Goal: Find specific page/section: Find specific page/section

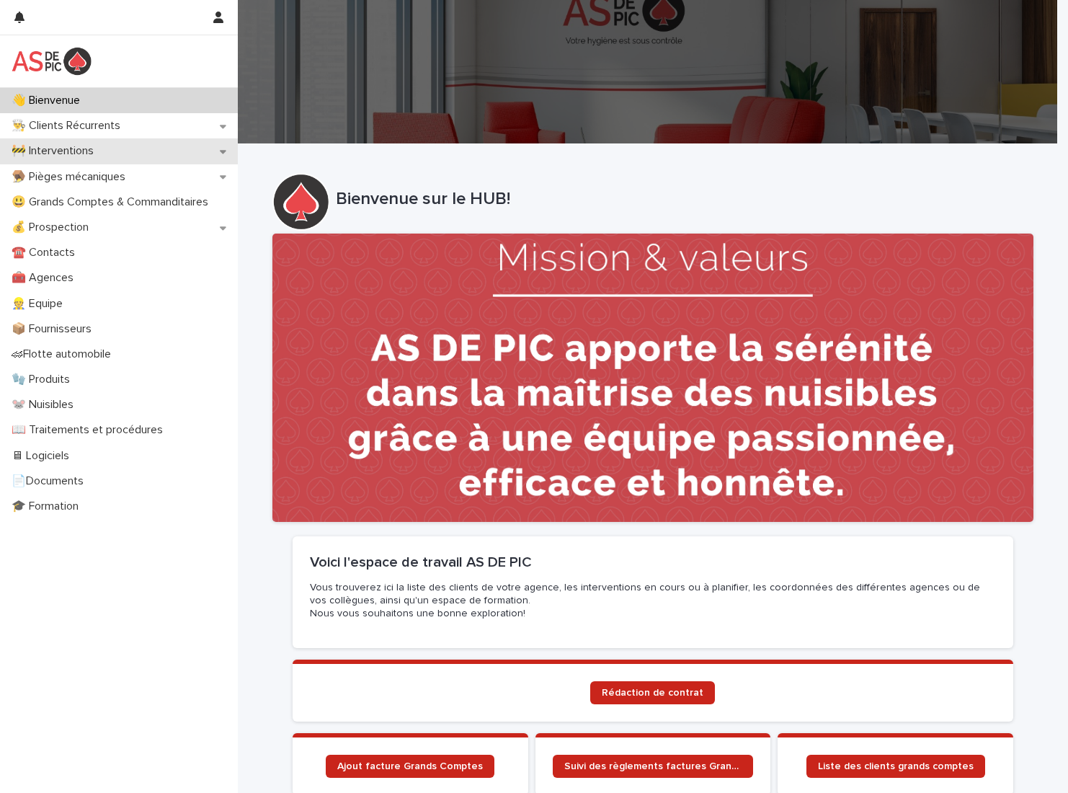
click at [175, 151] on div "🚧 Interventions" at bounding box center [119, 150] width 238 height 25
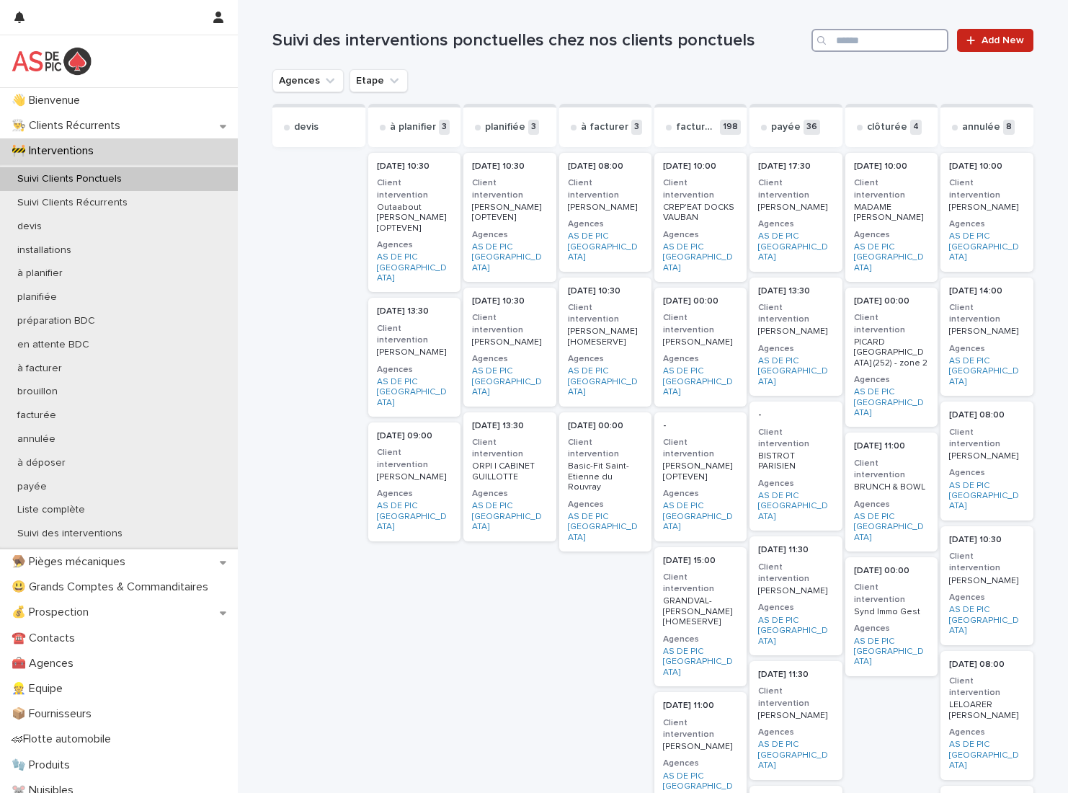
click at [881, 43] on input "Search" at bounding box center [880, 40] width 137 height 23
click at [168, 194] on div "Suivi Clients Récurrents" at bounding box center [119, 203] width 238 height 24
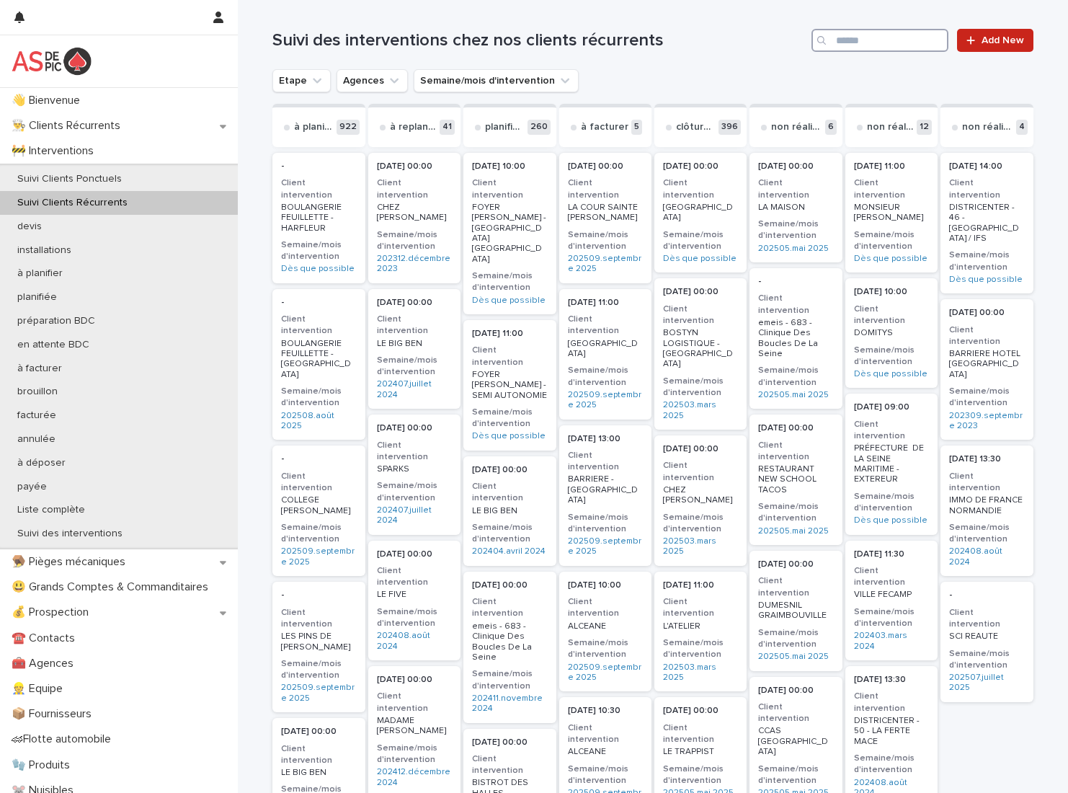
click at [873, 46] on input "Search" at bounding box center [880, 40] width 137 height 23
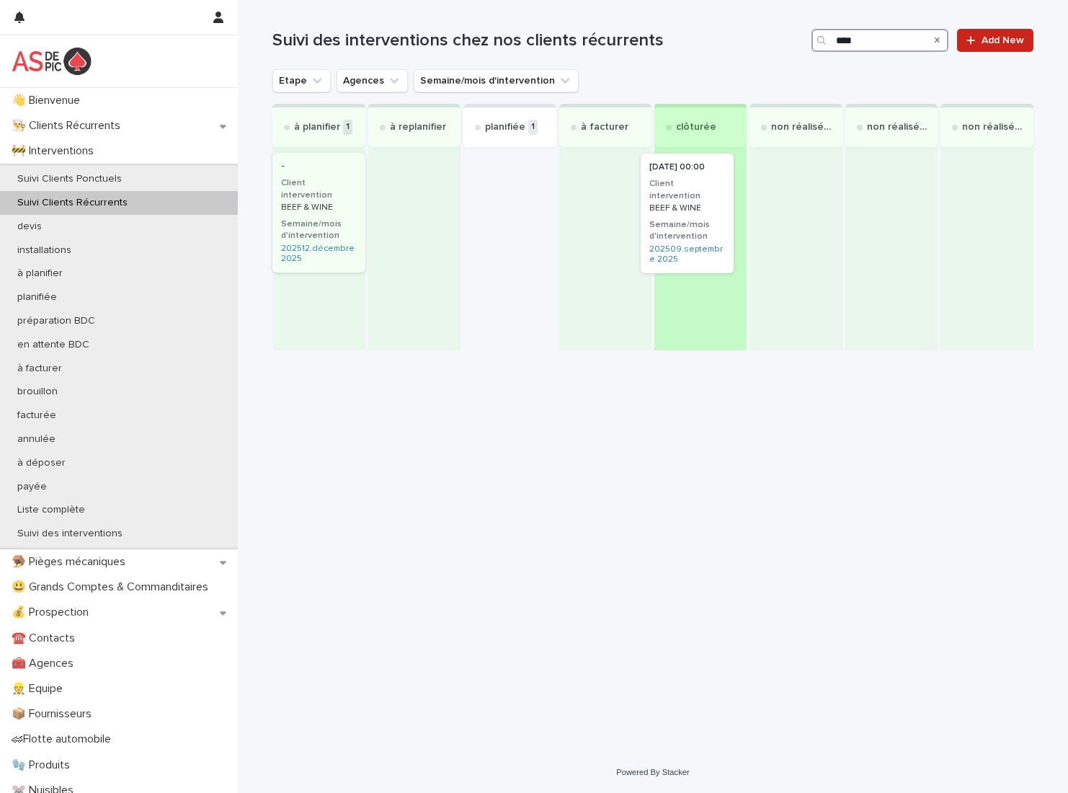
drag, startPoint x: 606, startPoint y: 210, endPoint x: 693, endPoint y: 210, distance: 86.5
click at [693, 210] on div "à planifier 1 - Client intervention BEEF & WINE Semaine/mois d'intervention 202…" at bounding box center [652, 227] width 760 height 246
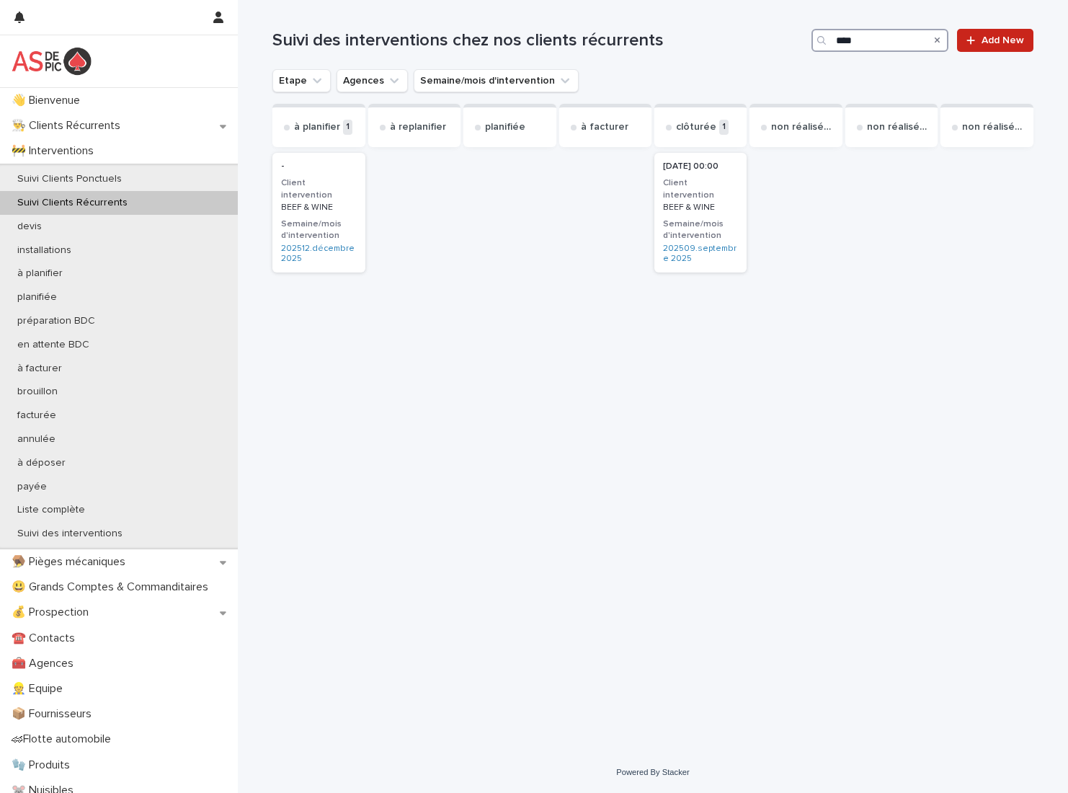
drag, startPoint x: 879, startPoint y: 41, endPoint x: 702, endPoint y: 47, distance: 177.4
click at [702, 47] on div "Suivi des interventions chez nos clients récurrents **** Add New" at bounding box center [652, 40] width 760 height 23
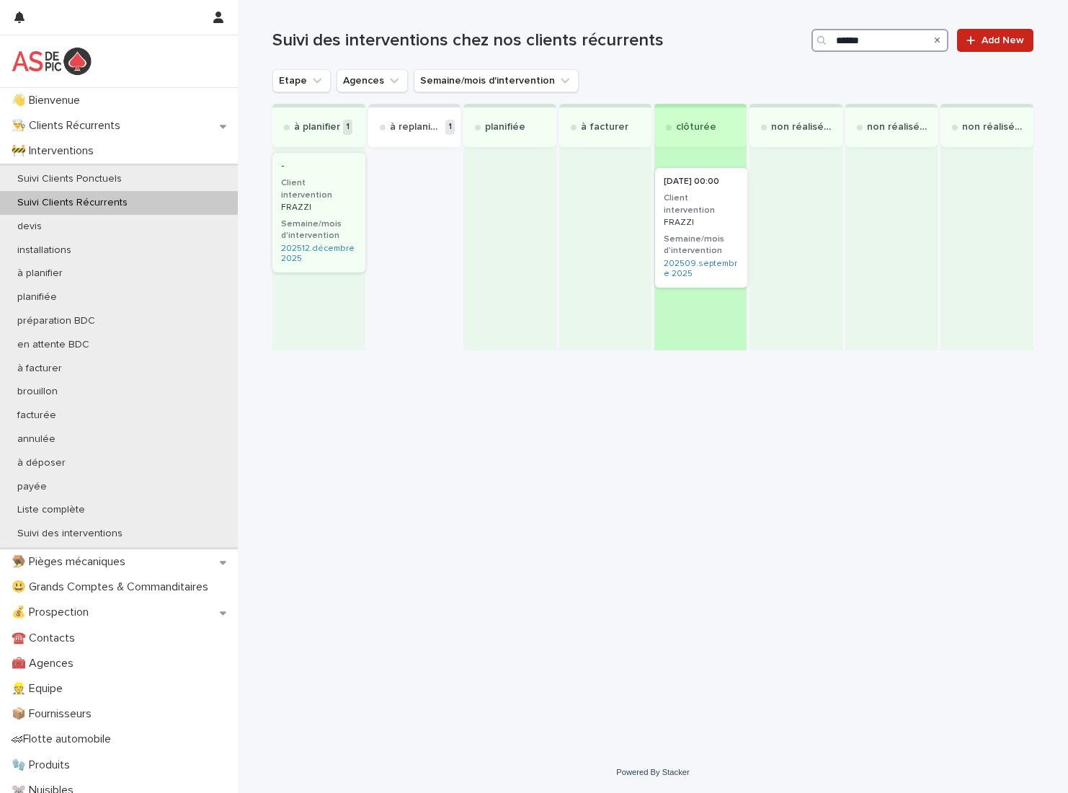
drag, startPoint x: 412, startPoint y: 194, endPoint x: 704, endPoint y: 208, distance: 292.3
click at [704, 208] on div "à planifier 1 - Client intervention FRAZZI Semaine/mois d'intervention 202512.[…" at bounding box center [652, 227] width 760 height 246
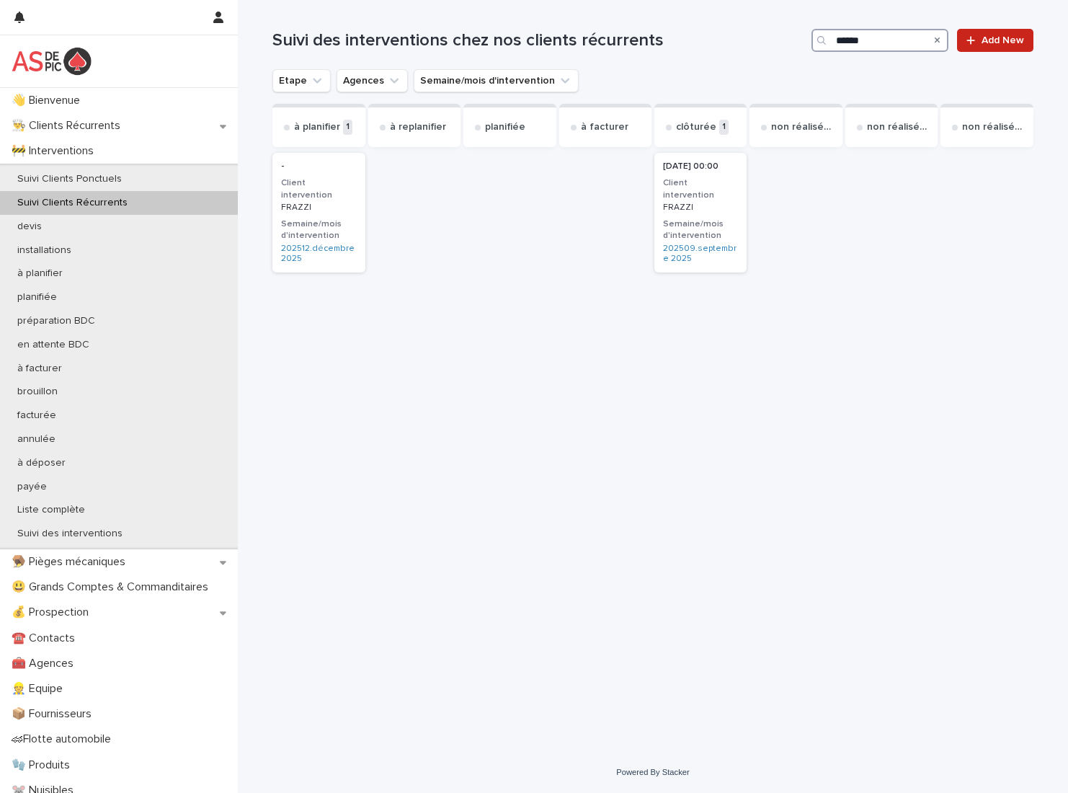
drag, startPoint x: 889, startPoint y: 40, endPoint x: 727, endPoint y: 32, distance: 163.0
click at [727, 32] on div "Suivi des interventions chez nos clients récurrents ****** Add New" at bounding box center [652, 40] width 760 height 23
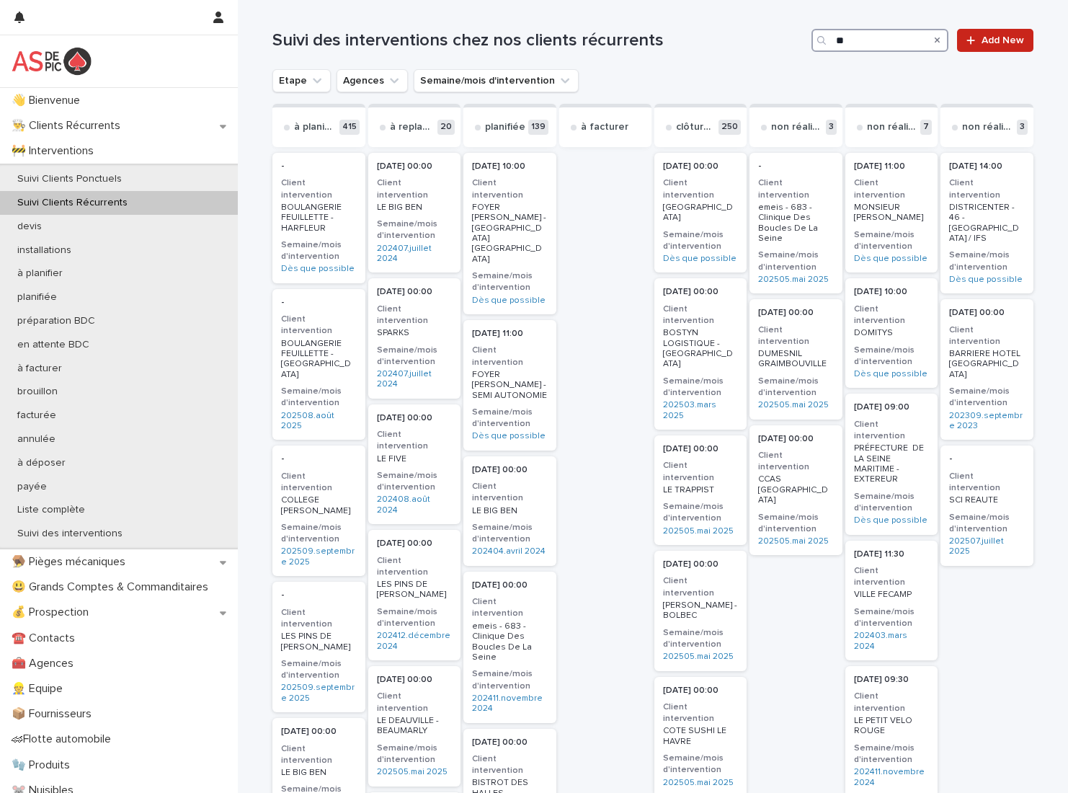
drag, startPoint x: 860, startPoint y: 38, endPoint x: 810, endPoint y: 38, distance: 49.7
click at [812, 38] on div "**" at bounding box center [880, 40] width 137 height 23
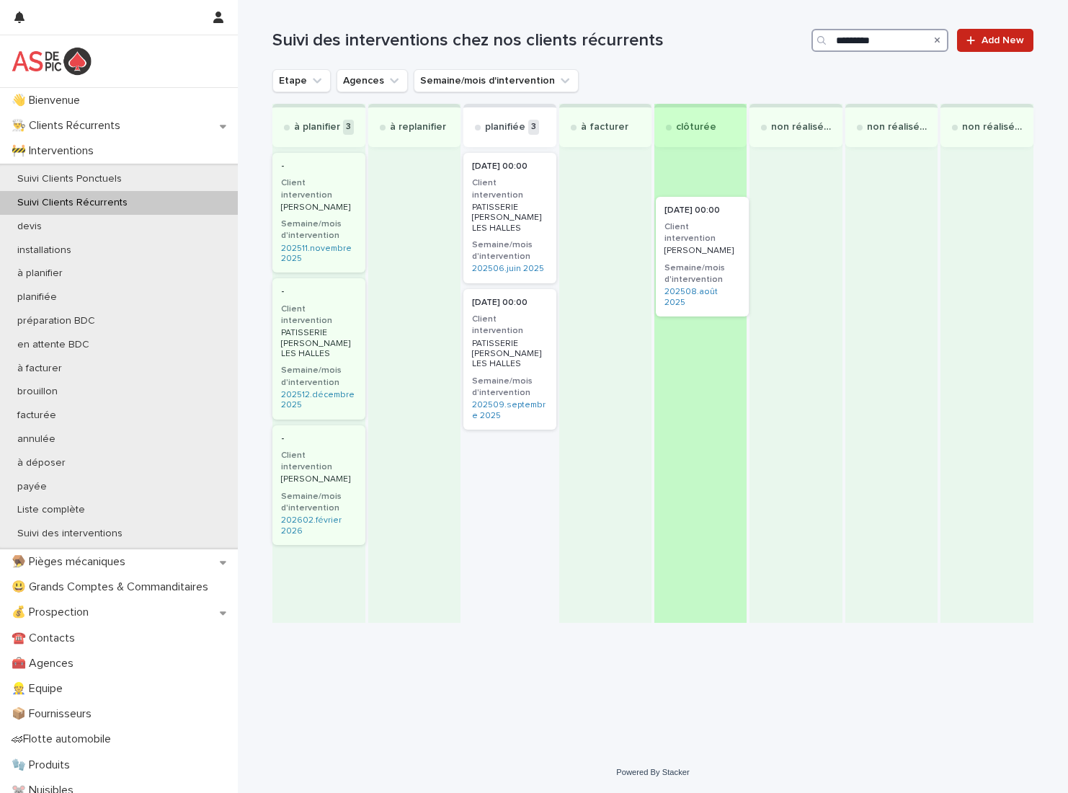
drag, startPoint x: 510, startPoint y: 323, endPoint x: 710, endPoint y: 240, distance: 216.2
click at [710, 240] on div "à planifier 3 - Client intervention [PERSON_NAME]/mois d'intervention 202511.[D…" at bounding box center [652, 363] width 760 height 519
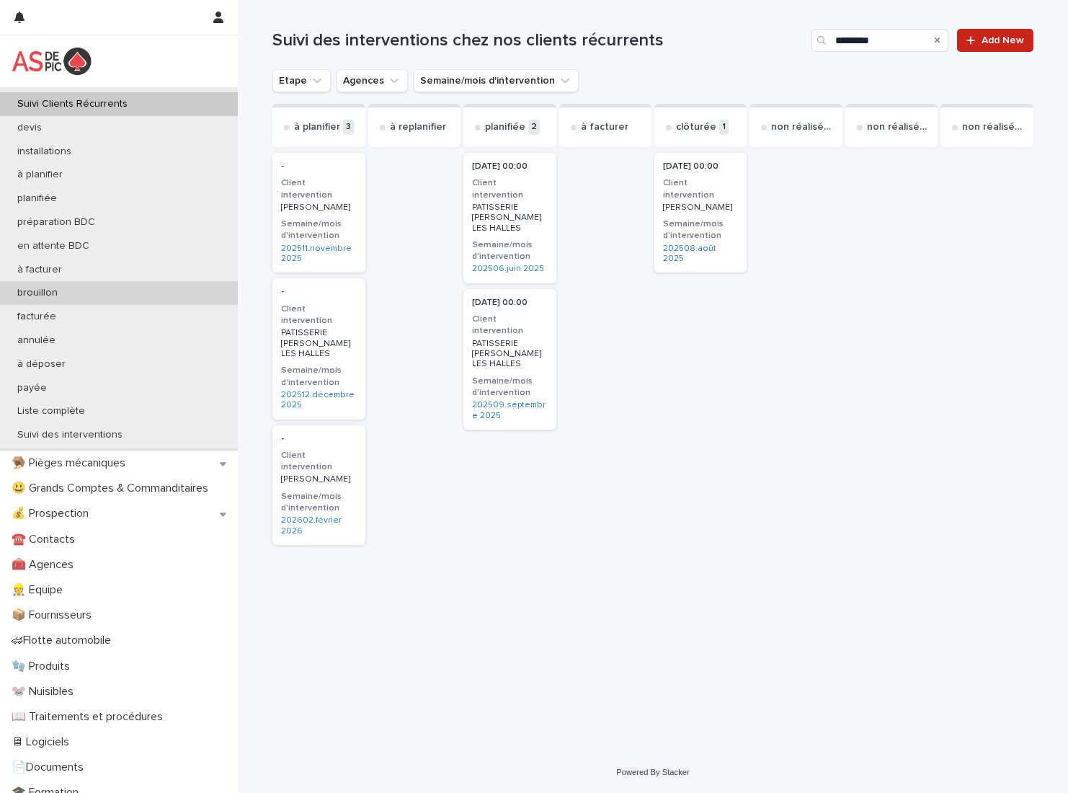
scroll to position [112, 0]
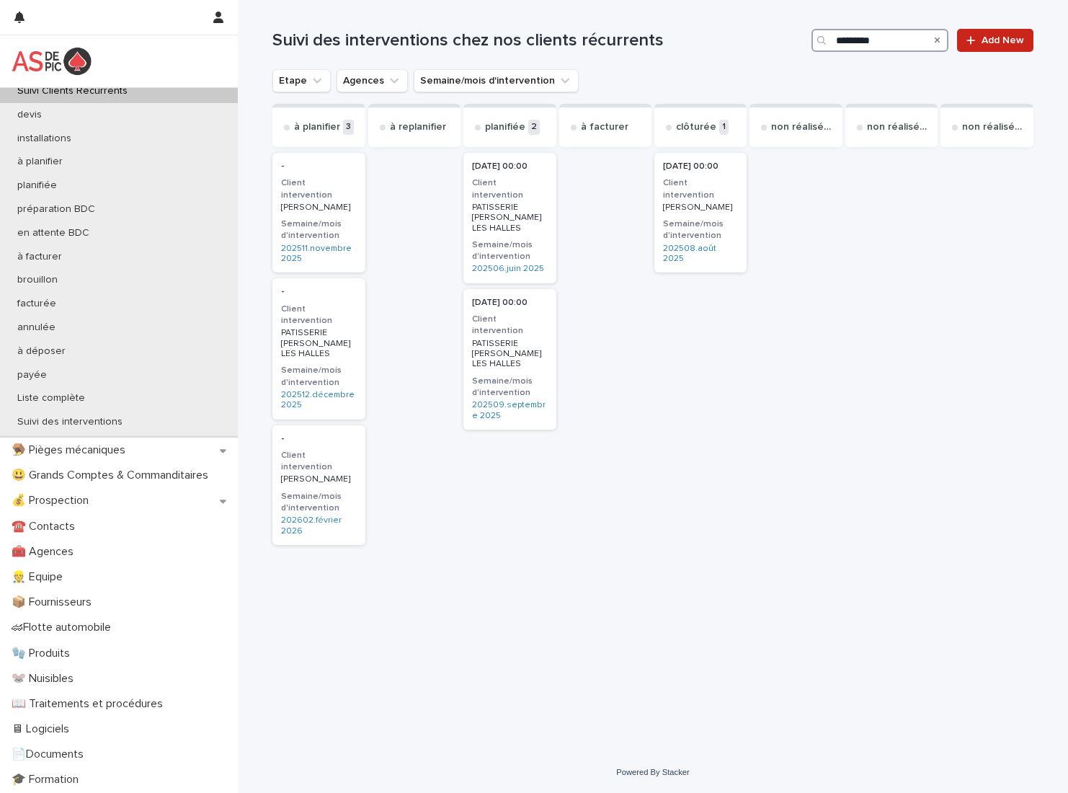
drag, startPoint x: 900, startPoint y: 42, endPoint x: 683, endPoint y: 45, distance: 217.7
click at [685, 43] on div "Suivi des interventions chez nos clients récurrents ********* Add New" at bounding box center [652, 40] width 760 height 23
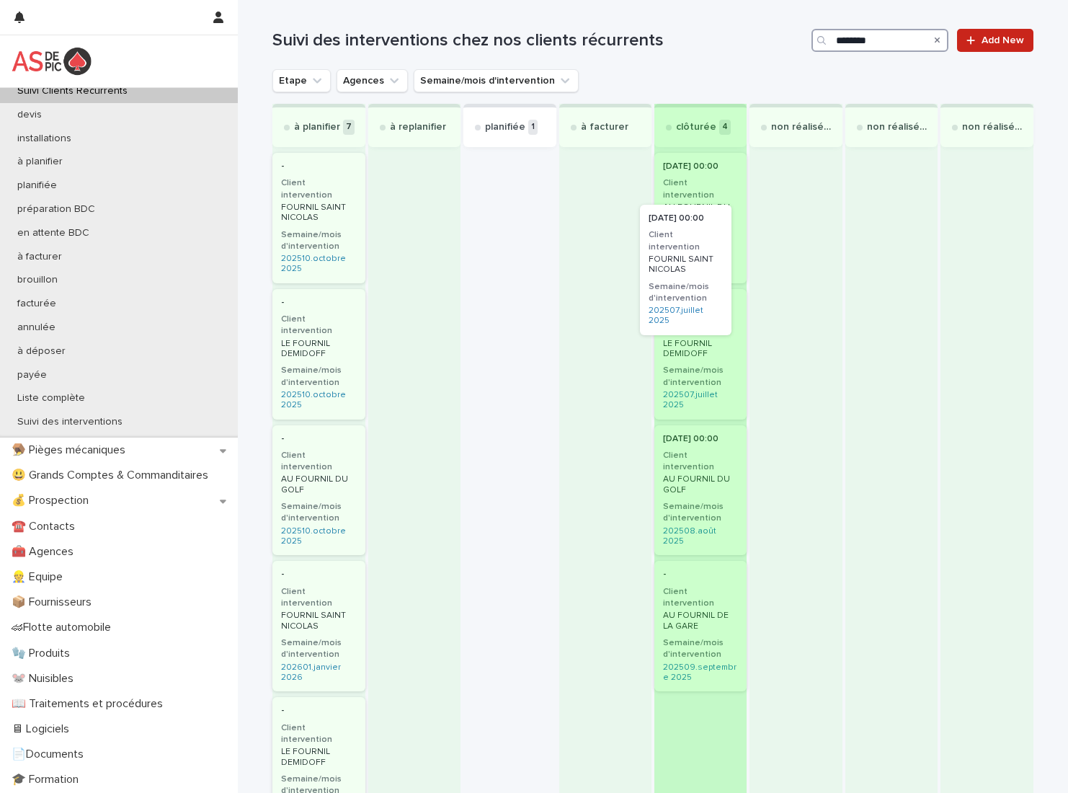
drag, startPoint x: 509, startPoint y: 216, endPoint x: 652, endPoint y: 269, distance: 152.1
click at [692, 270] on div "à planifier 7 - Client intervention FOURNIL SAINT [PERSON_NAME]/mois d'interven…" at bounding box center [652, 630] width 760 height 1053
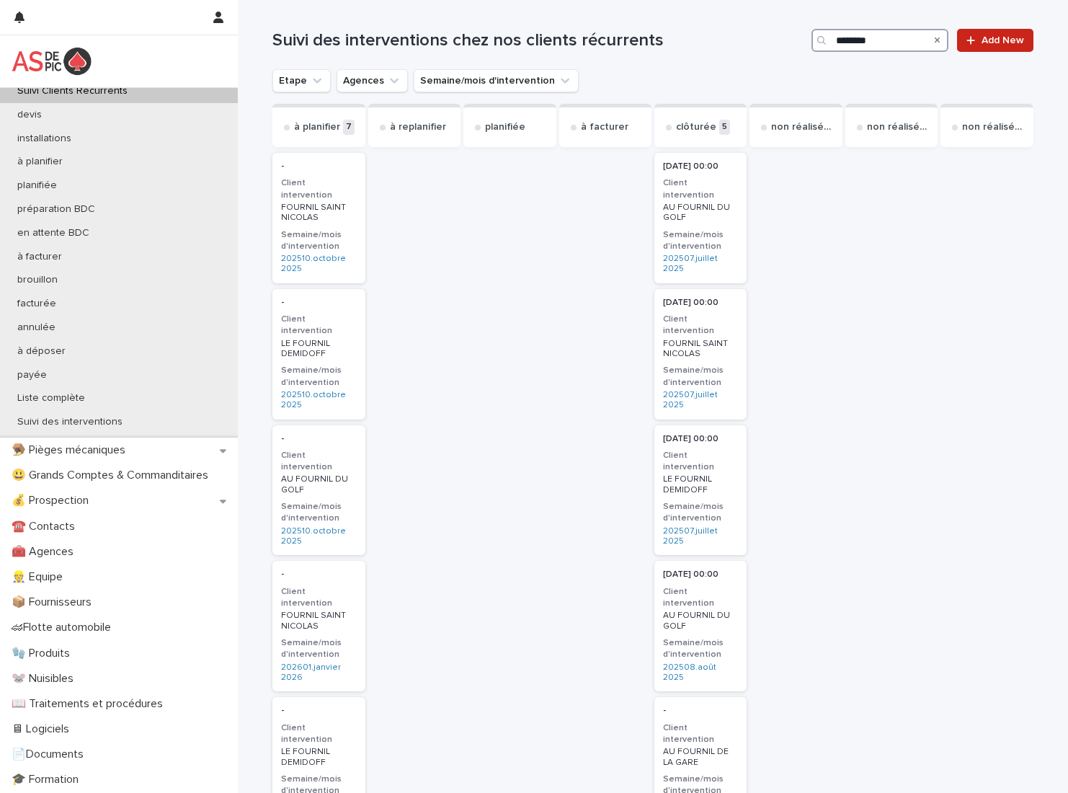
drag, startPoint x: 879, startPoint y: 43, endPoint x: 649, endPoint y: 54, distance: 230.9
click at [651, 53] on div "Suivi des interventions chez nos clients récurrents ******* Add New" at bounding box center [652, 34] width 760 height 69
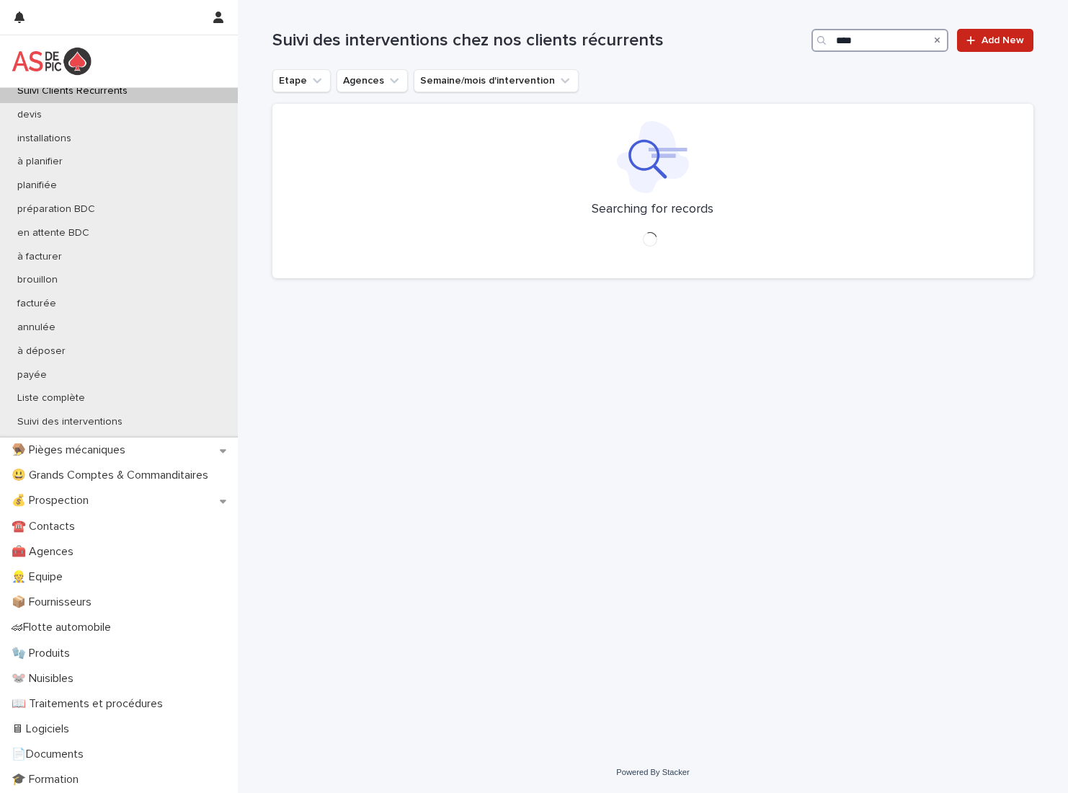
type input "*****"
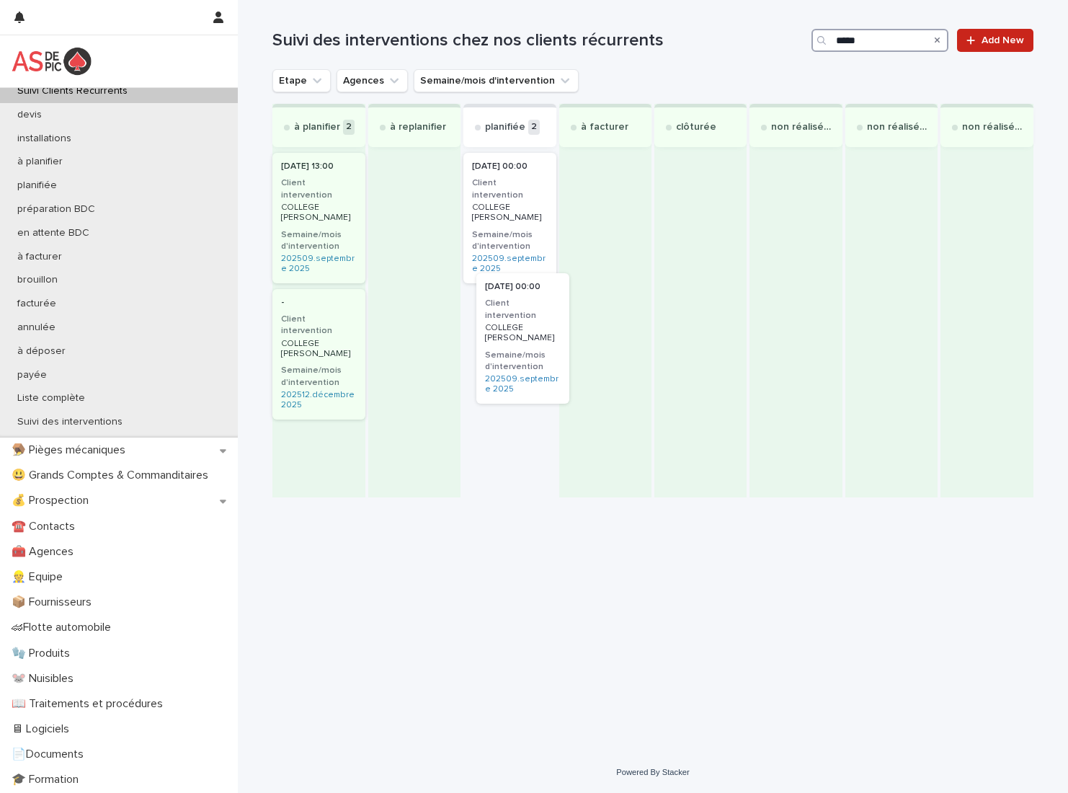
drag, startPoint x: 518, startPoint y: 206, endPoint x: 535, endPoint y: 326, distance: 121.5
click at [535, 326] on div "[DATE] 00:00 Client intervention COLLEGE [PERSON_NAME] [PERSON_NAME]/mois d'int…" at bounding box center [509, 323] width 92 height 347
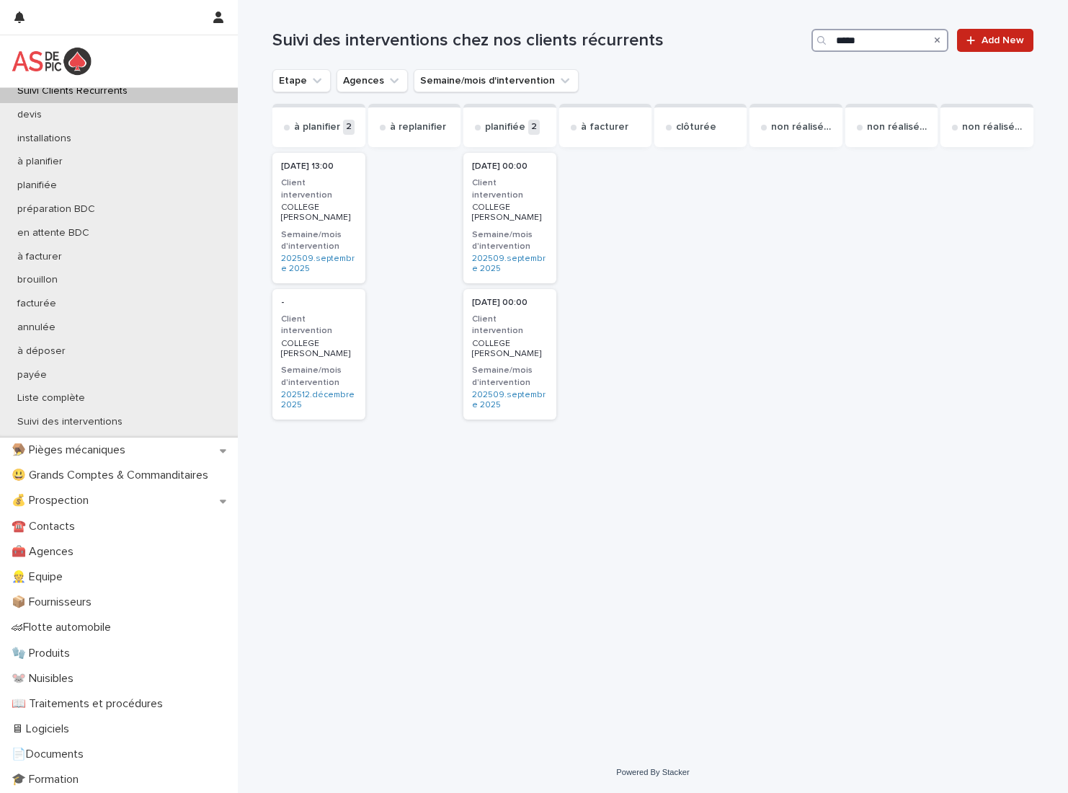
click at [503, 339] on p "COLLEGE [PERSON_NAME]" at bounding box center [509, 349] width 75 height 21
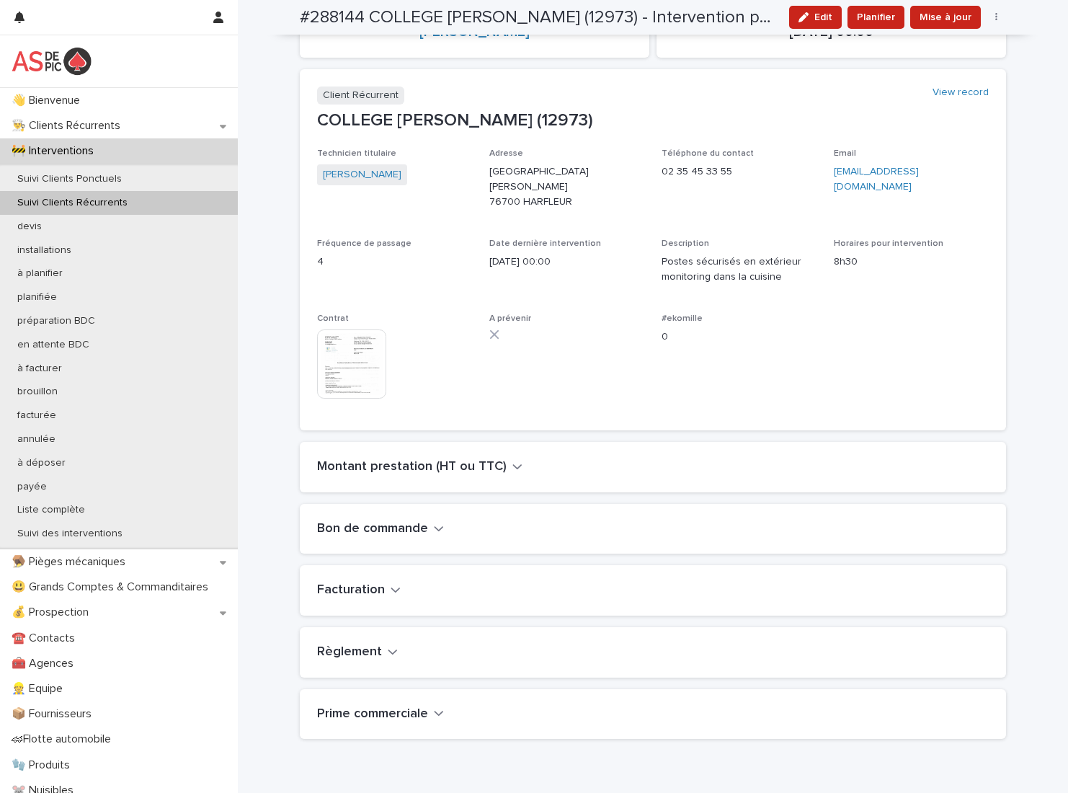
click at [422, 459] on h2 "Montant prestation (HT ou TTC)" at bounding box center [412, 467] width 190 height 16
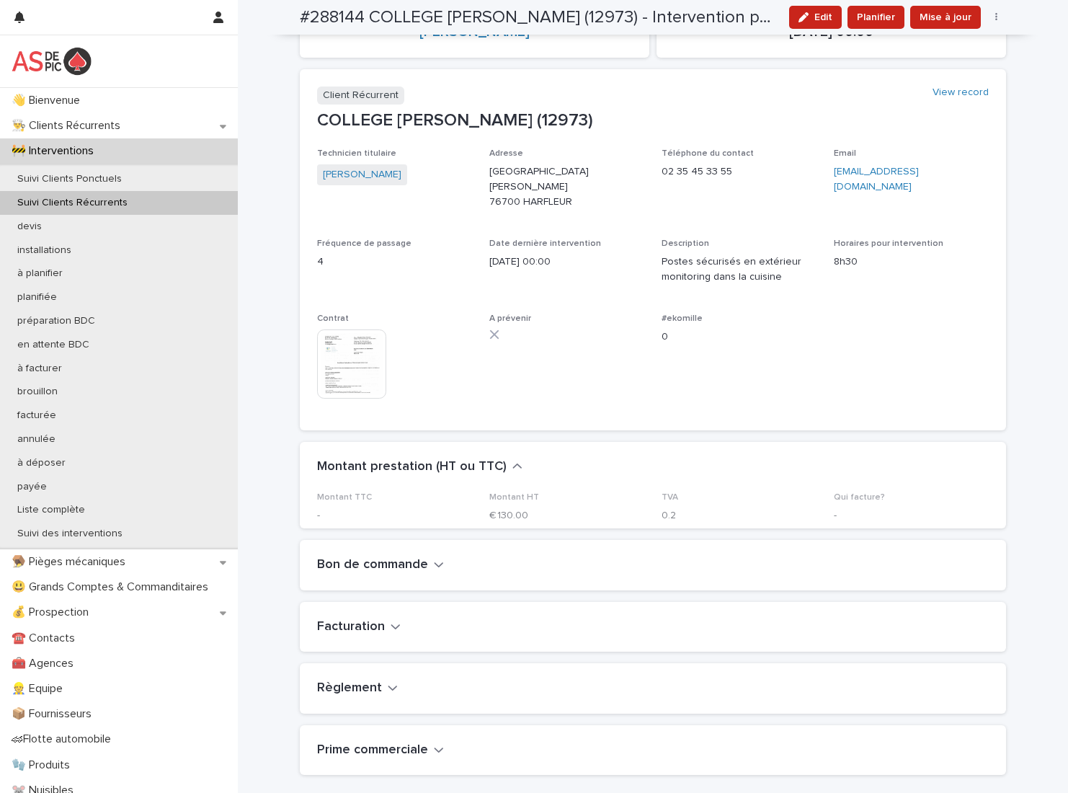
scroll to position [318, 0]
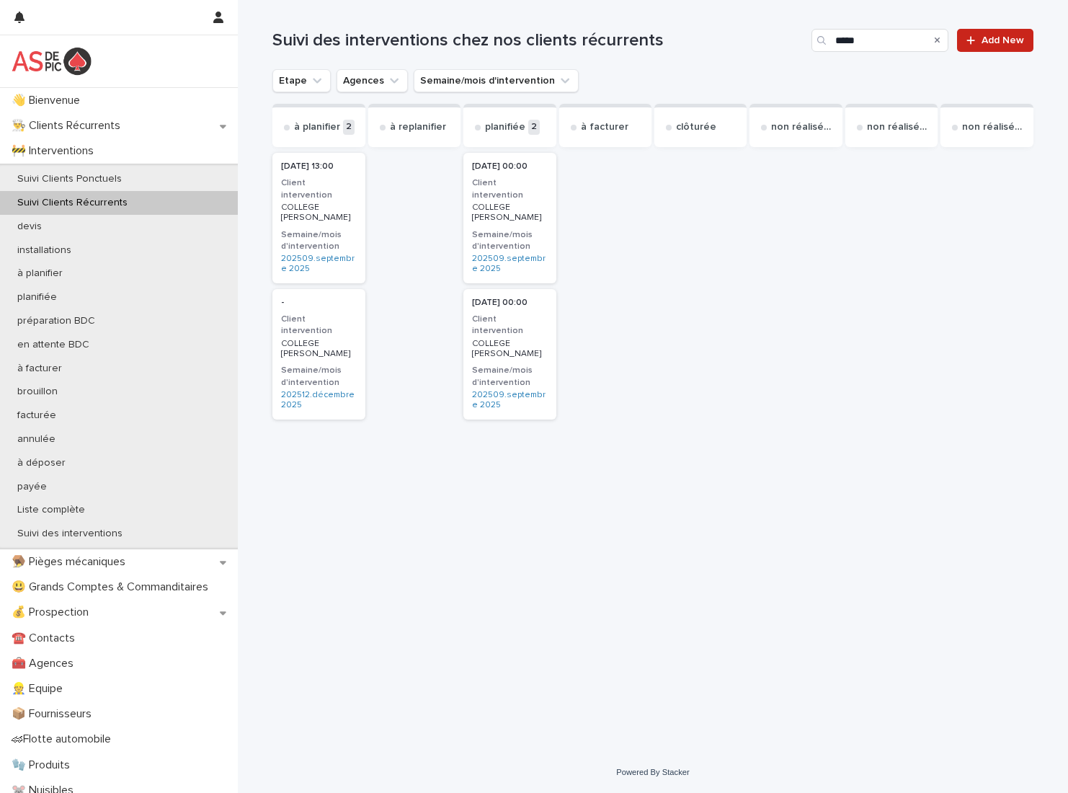
click at [496, 203] on p "COLLEGE [PERSON_NAME]" at bounding box center [509, 213] width 75 height 21
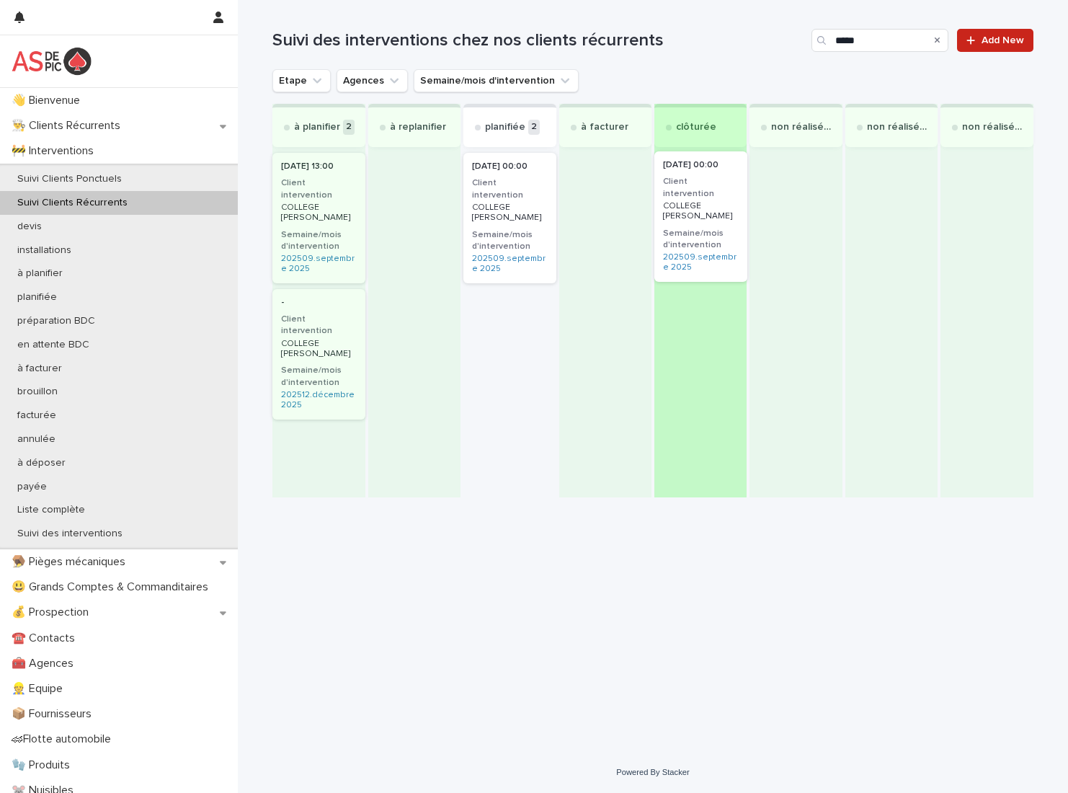
drag, startPoint x: 506, startPoint y: 208, endPoint x: 702, endPoint y: 207, distance: 196.0
click at [702, 207] on div "à planifier 2 [DATE] 13:00 Client intervention COLLEGE [PERSON_NAME] Semaine/mo…" at bounding box center [652, 301] width 760 height 394
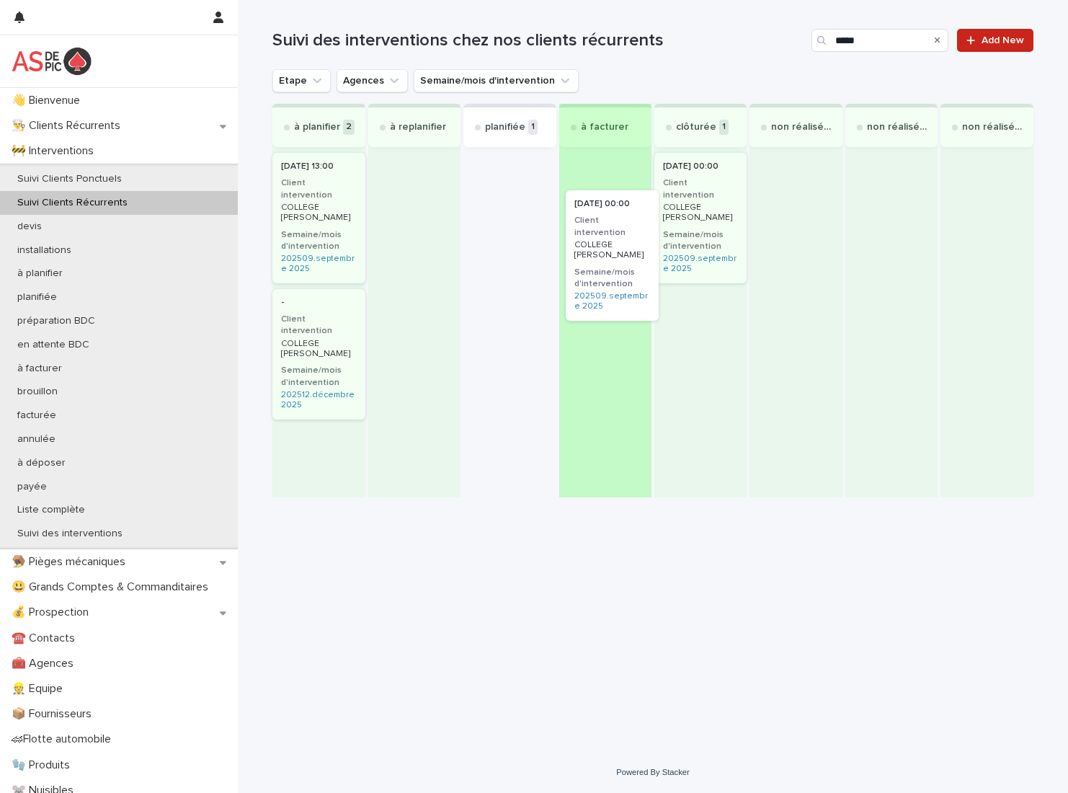
drag, startPoint x: 500, startPoint y: 197, endPoint x: 606, endPoint y: 236, distance: 112.9
click at [606, 236] on div "à planifier 2 [DATE] 13:00 Client intervention COLLEGE [PERSON_NAME] Semaine/mo…" at bounding box center [652, 301] width 760 height 394
